Goal: Navigation & Orientation: Find specific page/section

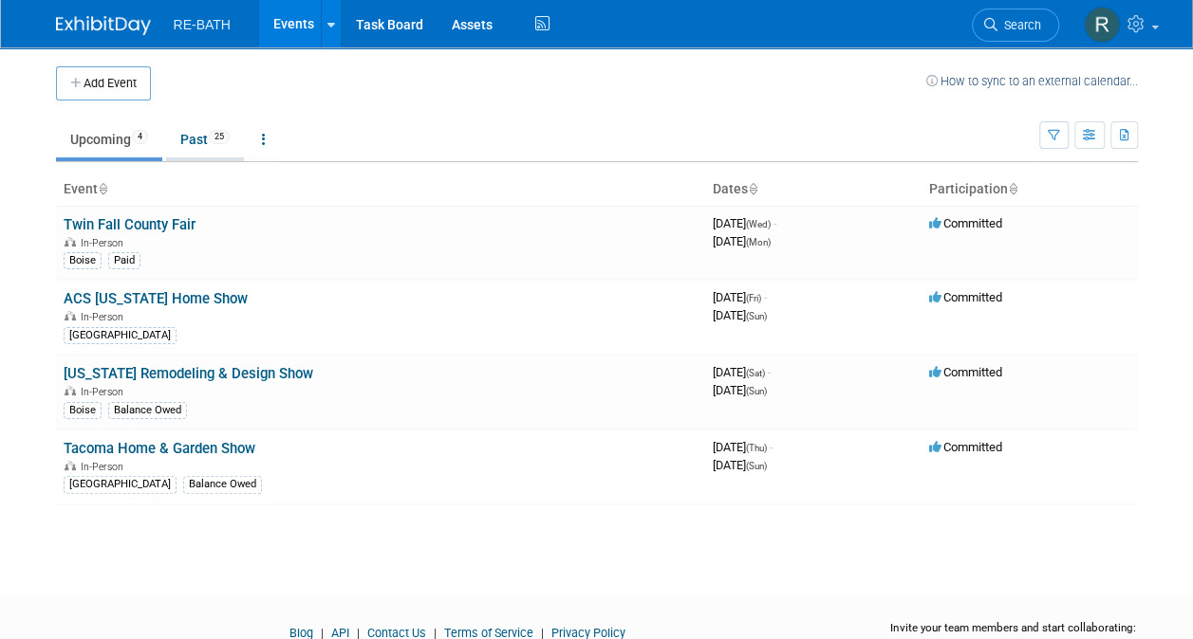
click at [196, 144] on link "Past 25" at bounding box center [205, 139] width 78 height 36
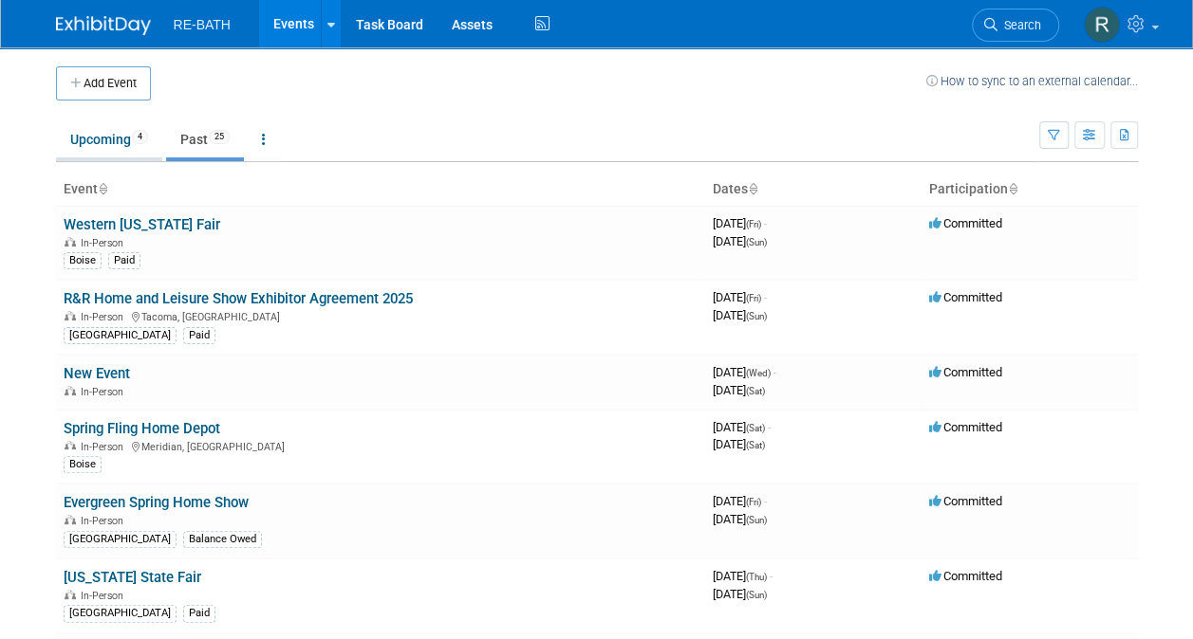
click at [106, 143] on link "Upcoming 4" at bounding box center [109, 139] width 106 height 36
